Goal: Information Seeking & Learning: Learn about a topic

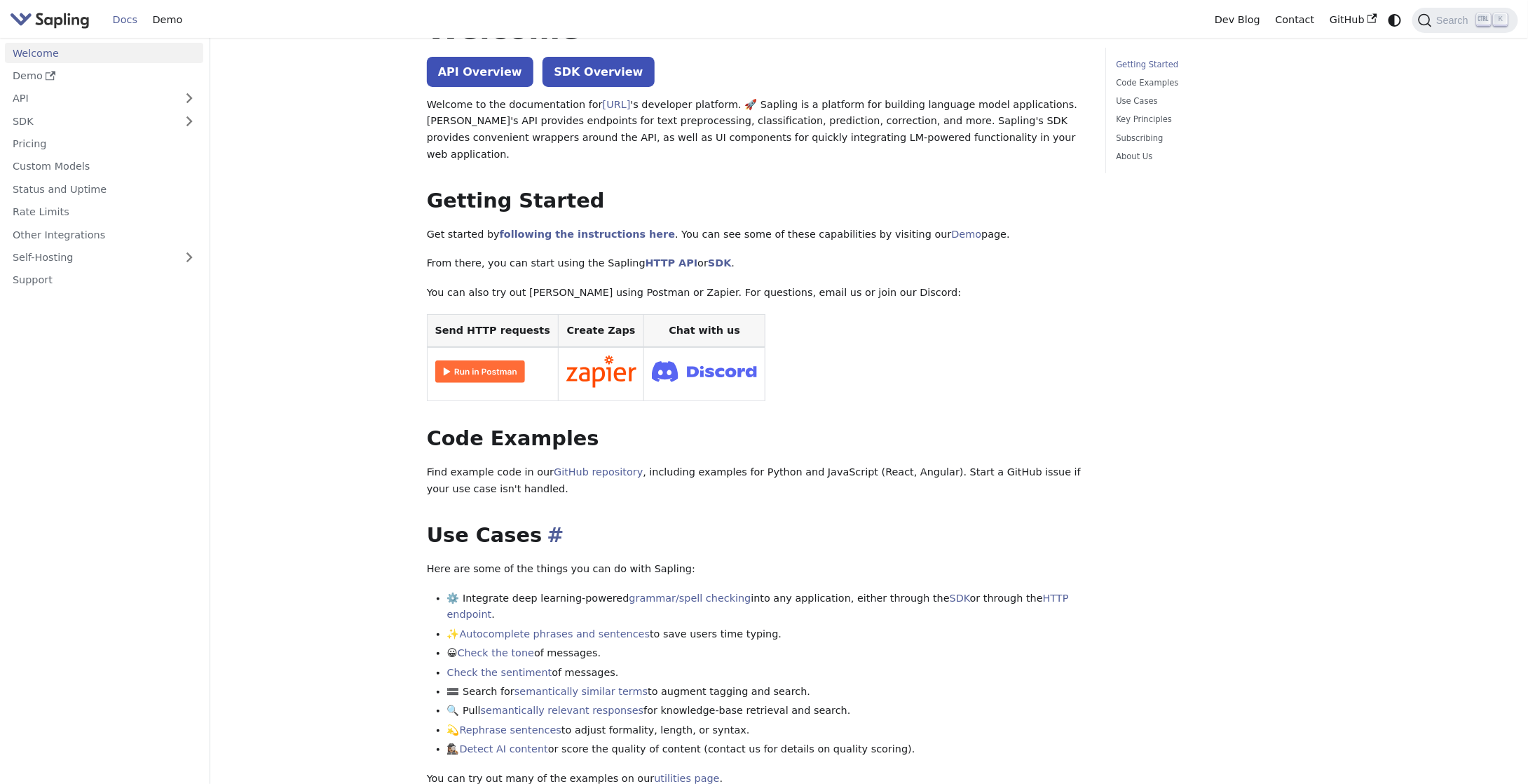
scroll to position [62, 0]
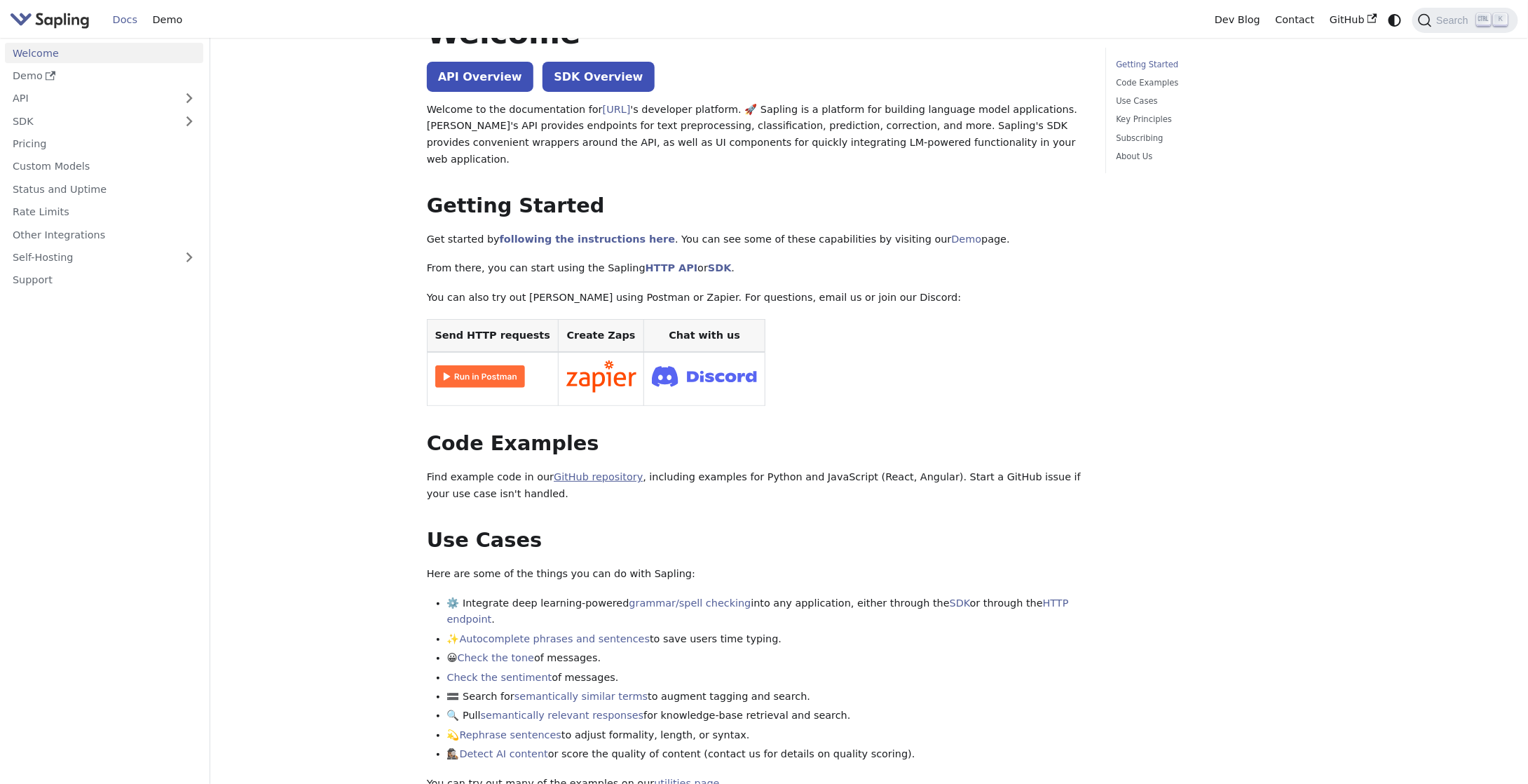
click at [565, 471] on link "GitHub repository" at bounding box center [598, 476] width 89 height 11
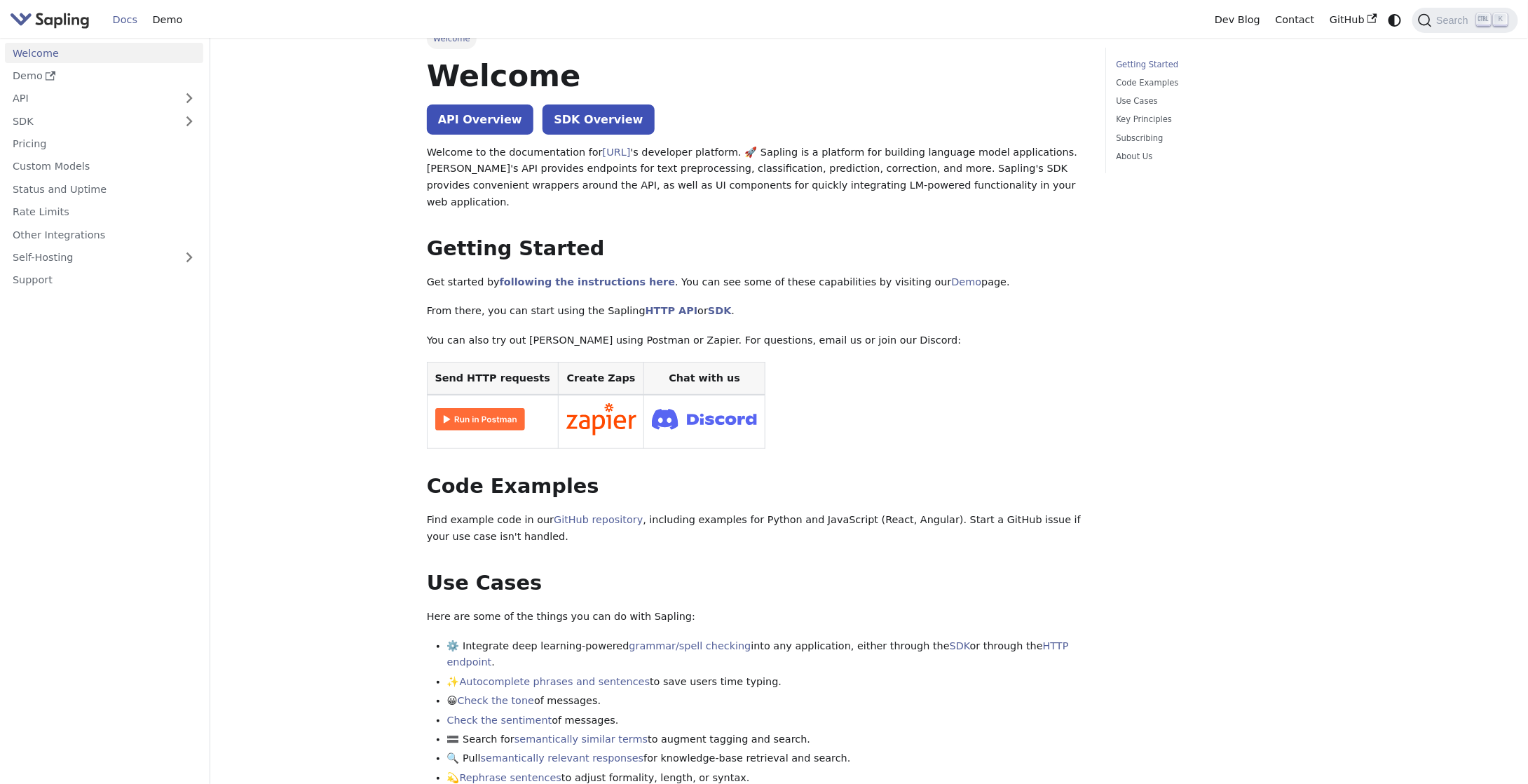
scroll to position [0, 0]
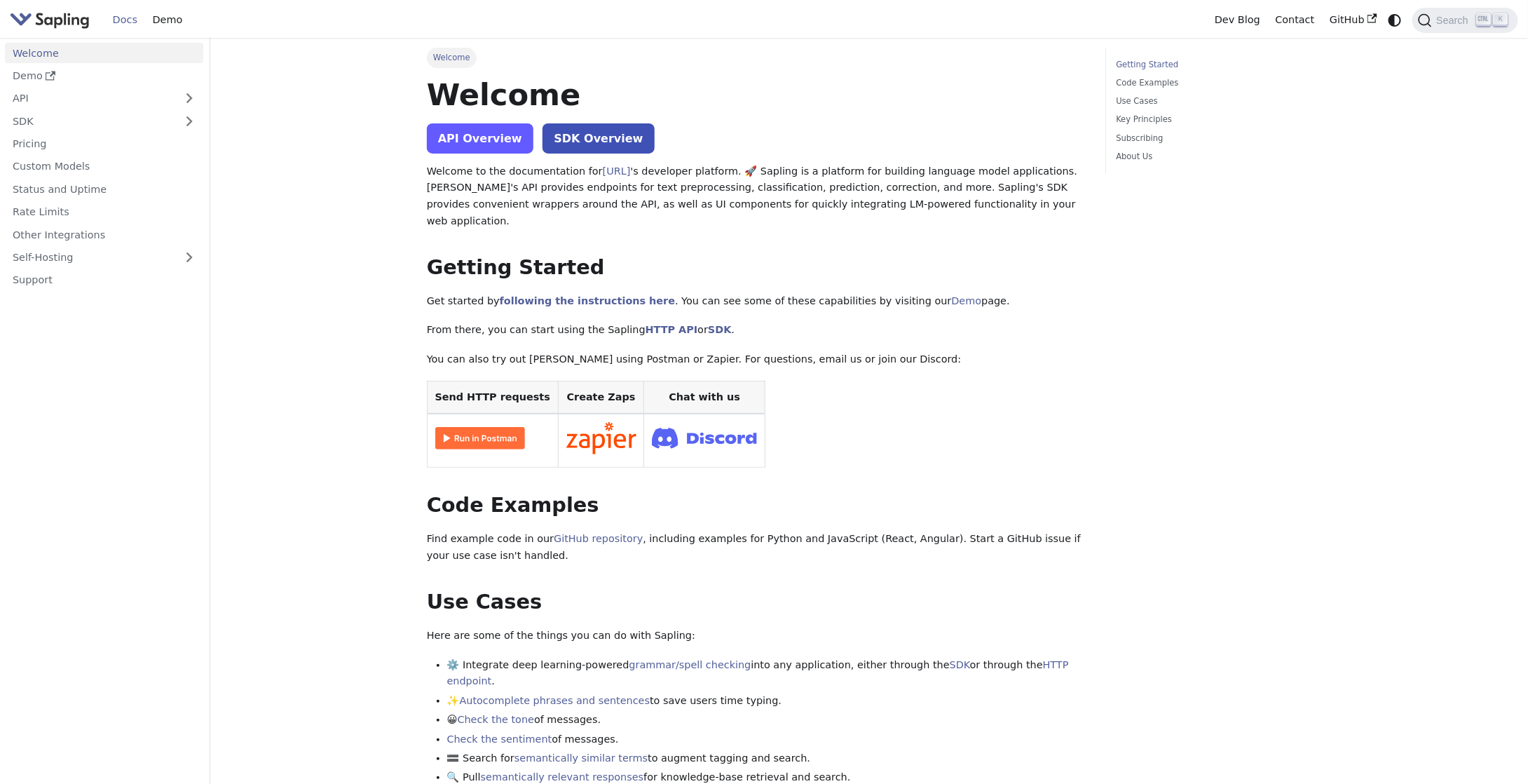
click at [466, 138] on link "API Overview" at bounding box center [480, 138] width 106 height 30
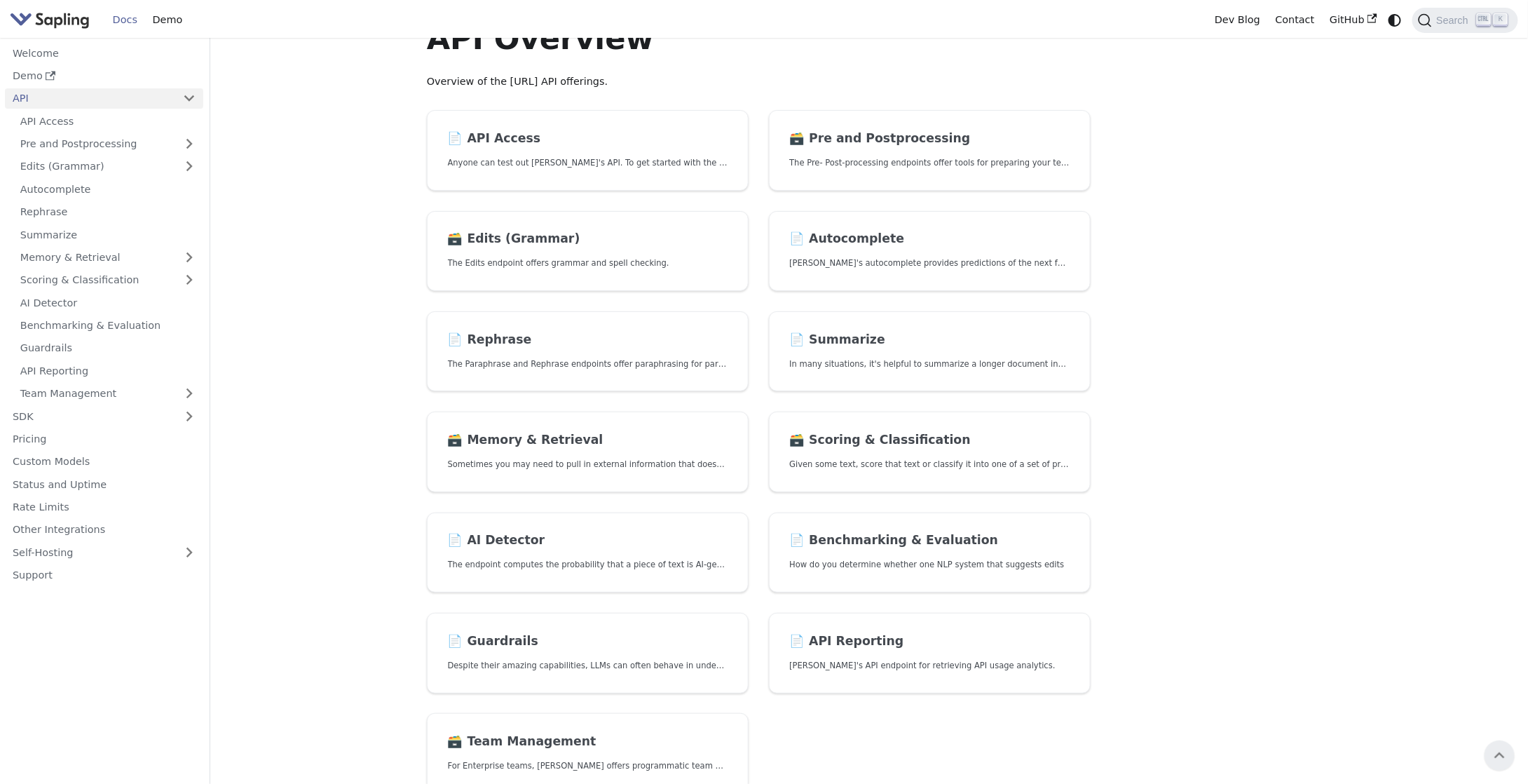
scroll to position [28, 0]
